Goal: Check status

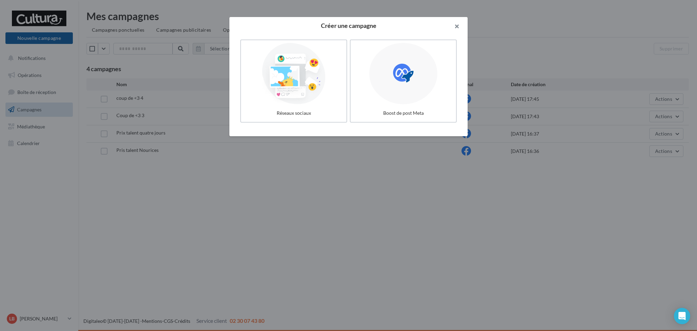
drag, startPoint x: 459, startPoint y: 21, endPoint x: 448, endPoint y: 23, distance: 10.6
click at [459, 22] on button "button" at bounding box center [453, 27] width 27 height 20
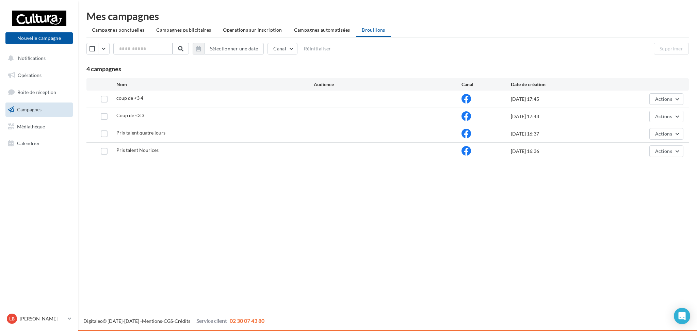
click at [47, 108] on link "Campagnes" at bounding box center [39, 109] width 70 height 14
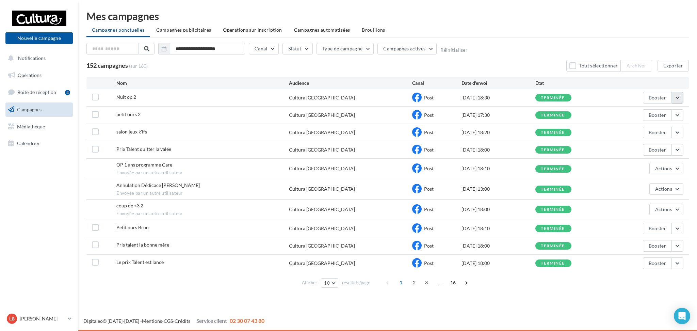
click at [680, 98] on button "button" at bounding box center [678, 98] width 12 height 12
click at [660, 109] on button "Voir les résultats" at bounding box center [649, 114] width 68 height 18
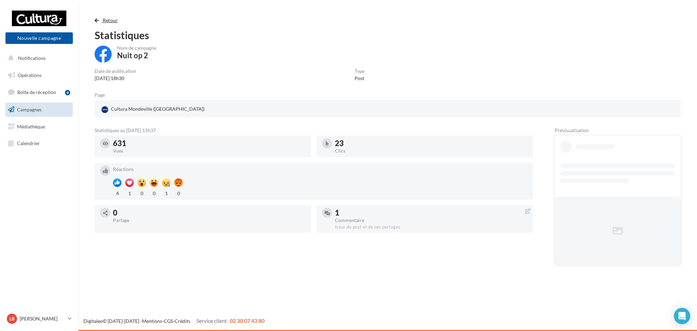
click at [96, 21] on span "button" at bounding box center [97, 20] width 4 height 5
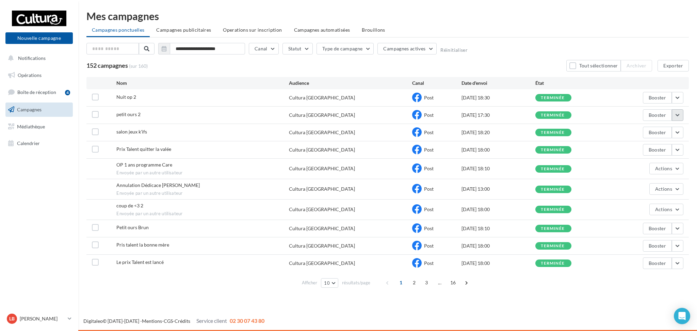
click at [679, 113] on button "button" at bounding box center [678, 115] width 12 height 12
click at [662, 133] on button "Voir les résultats" at bounding box center [649, 131] width 68 height 18
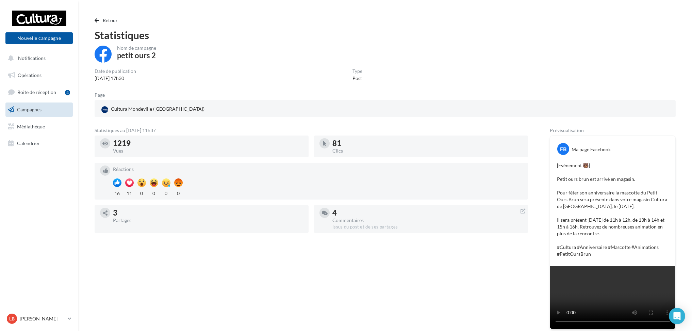
drag, startPoint x: 131, startPoint y: 143, endPoint x: 106, endPoint y: 142, distance: 24.8
click at [106, 142] on div "1219 Vues" at bounding box center [201, 146] width 203 height 16
click at [308, 134] on div "Statistiques au [DATE] 11h37 1219 Vues 81 Clics Réactions 16 11 0 0 0 0 3 Parta…" at bounding box center [311, 183] width 433 height 110
click at [96, 20] on span "button" at bounding box center [97, 20] width 4 height 5
